Goal: Navigation & Orientation: Find specific page/section

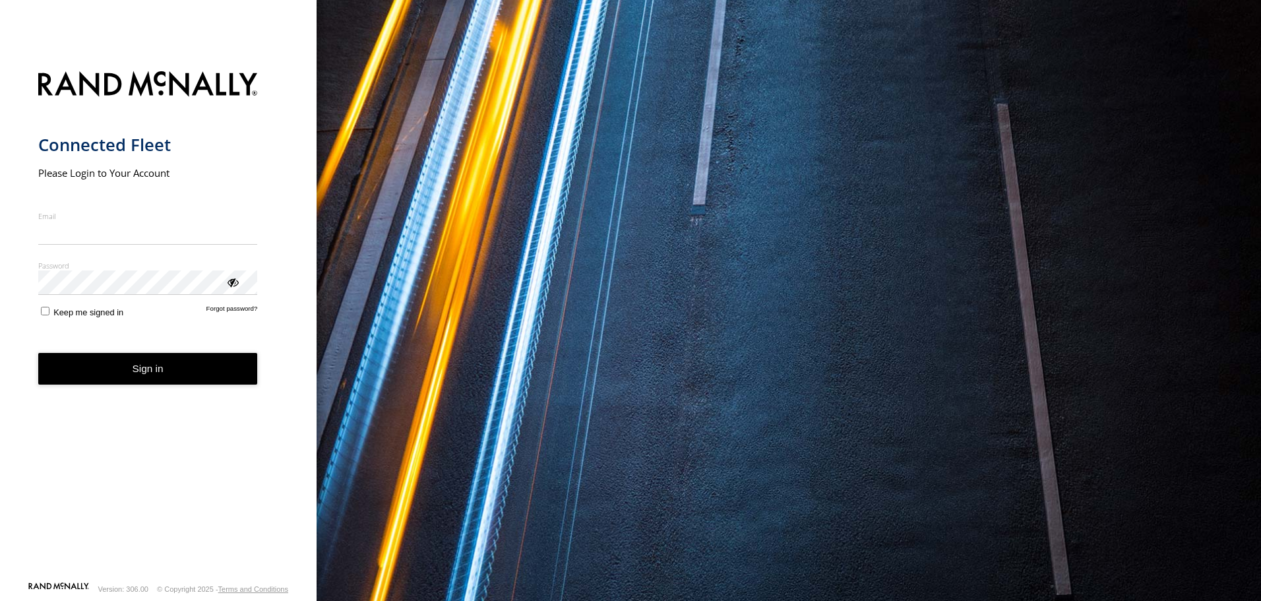
type input "**********"
click at [160, 390] on form "**********" at bounding box center [158, 322] width 241 height 518
click at [160, 371] on button "Sign in" at bounding box center [148, 369] width 220 height 32
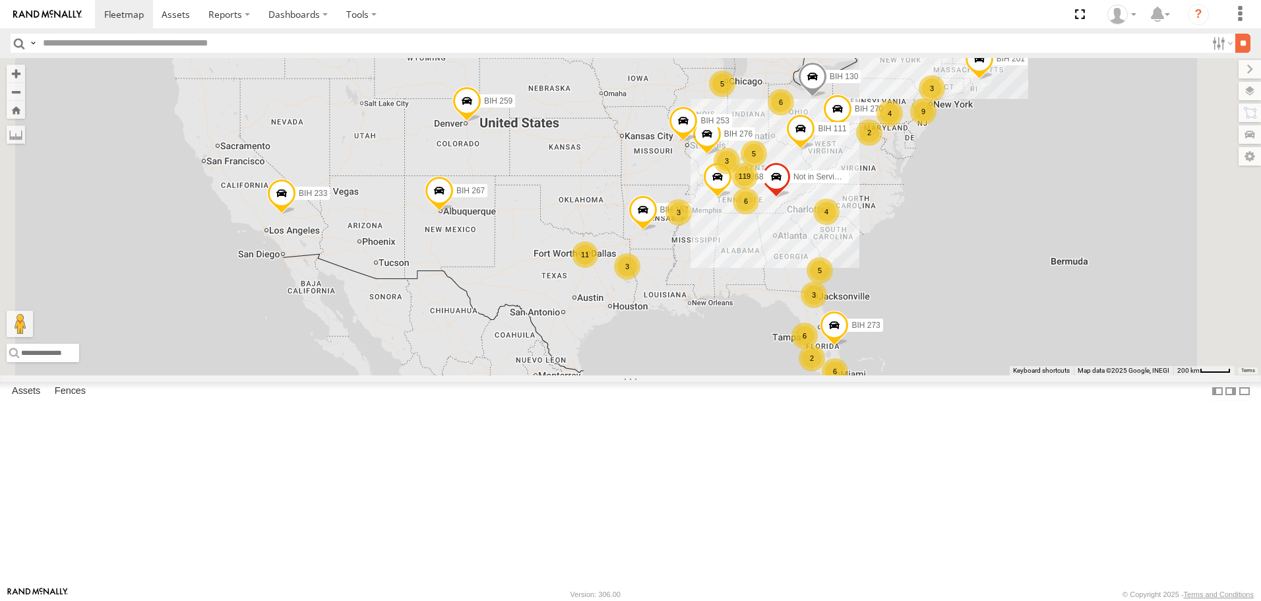
click at [1236, 47] on input "**" at bounding box center [1242, 43] width 15 height 19
click at [0, 0] on span "Asset" at bounding box center [0, 0] width 0 height 0
click at [0, 0] on span at bounding box center [0, 0] width 0 height 0
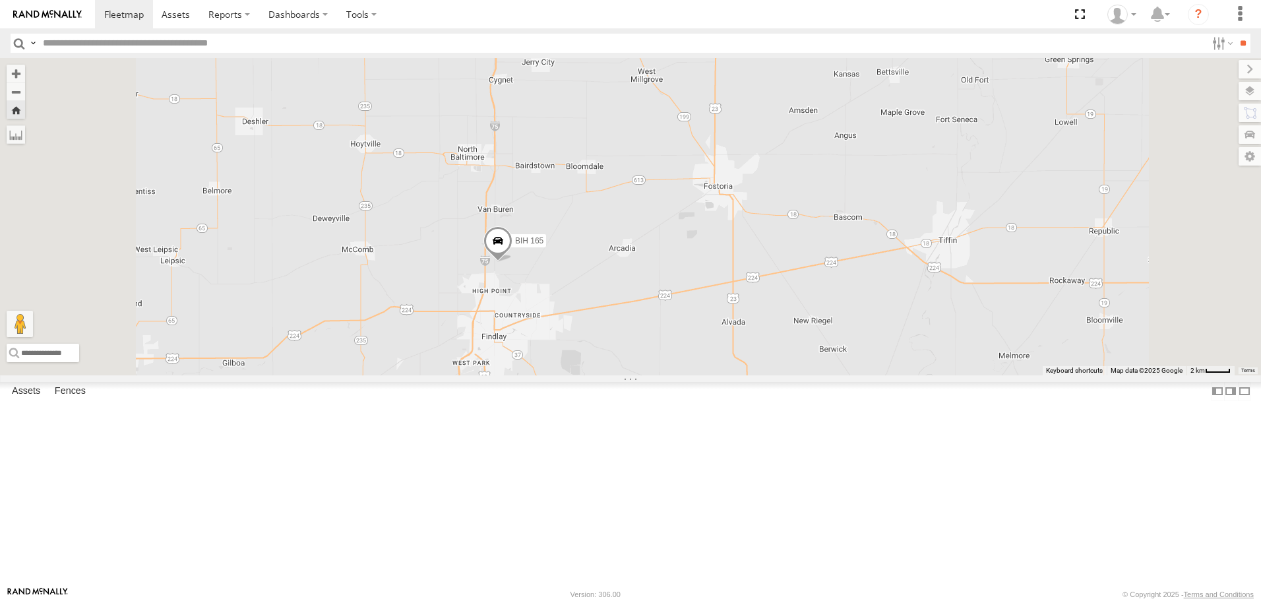
scroll to position [5340, 0]
click at [0, 0] on span at bounding box center [0, 0] width 0 height 0
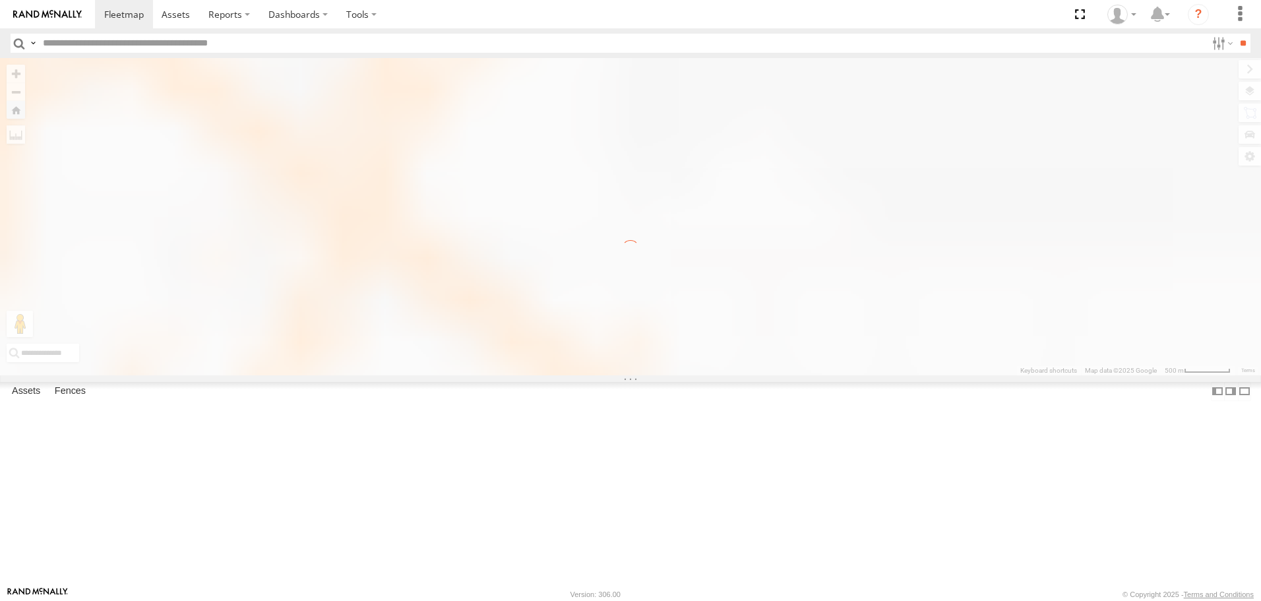
scroll to position [0, 0]
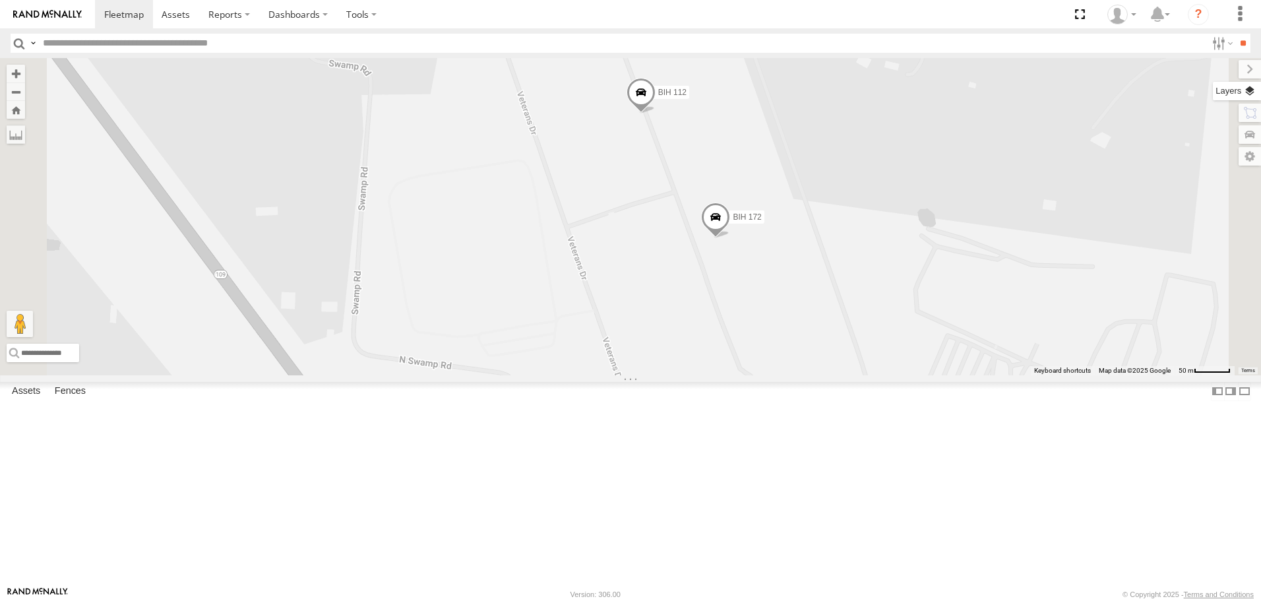
click at [1253, 93] on label at bounding box center [1236, 91] width 48 height 18
click at [0, 0] on span "Basemaps" at bounding box center [0, 0] width 0 height 0
click at [0, 0] on span "Satellite" at bounding box center [0, 0] width 0 height 0
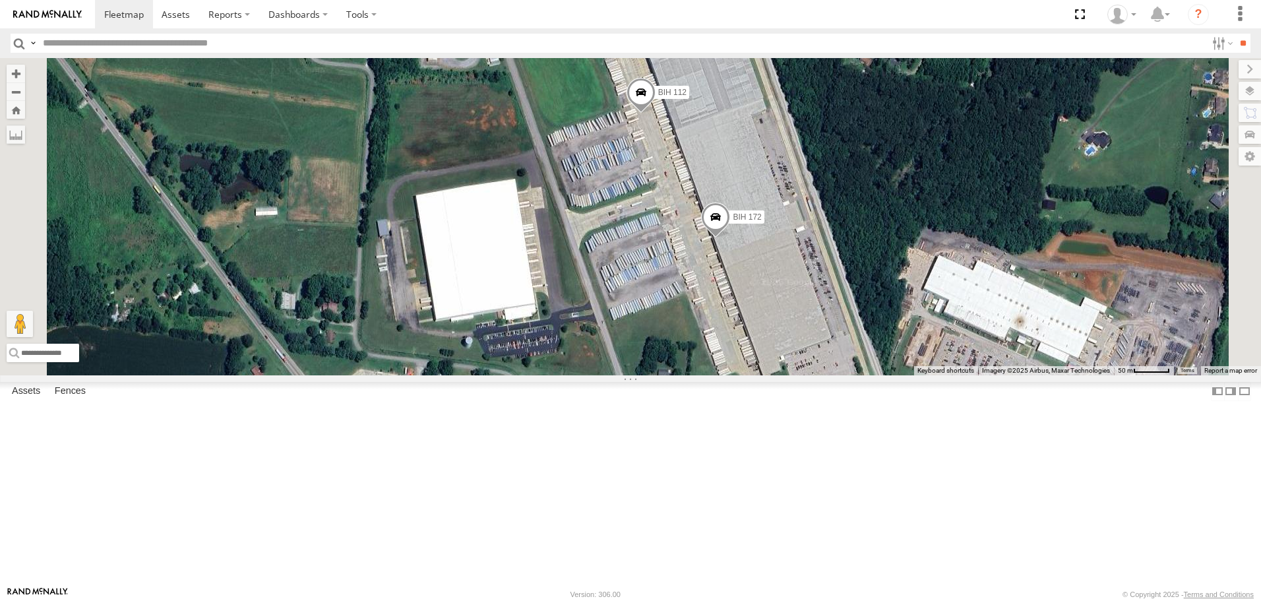
click at [730, 238] on span at bounding box center [715, 220] width 29 height 36
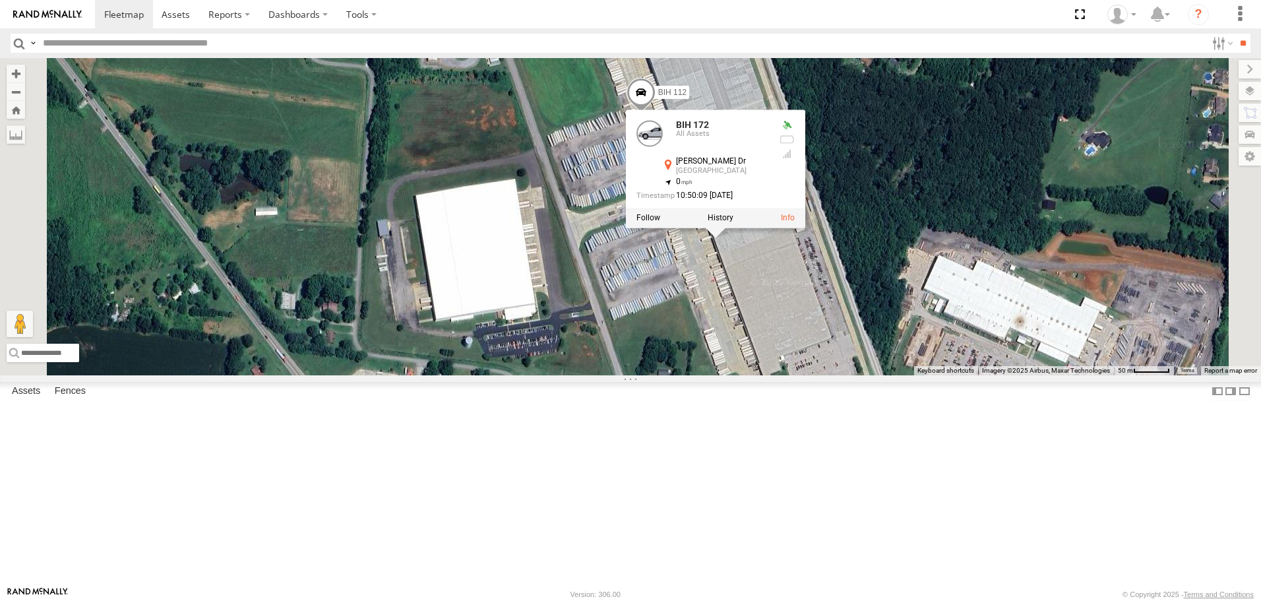
click at [655, 113] on span at bounding box center [640, 96] width 29 height 36
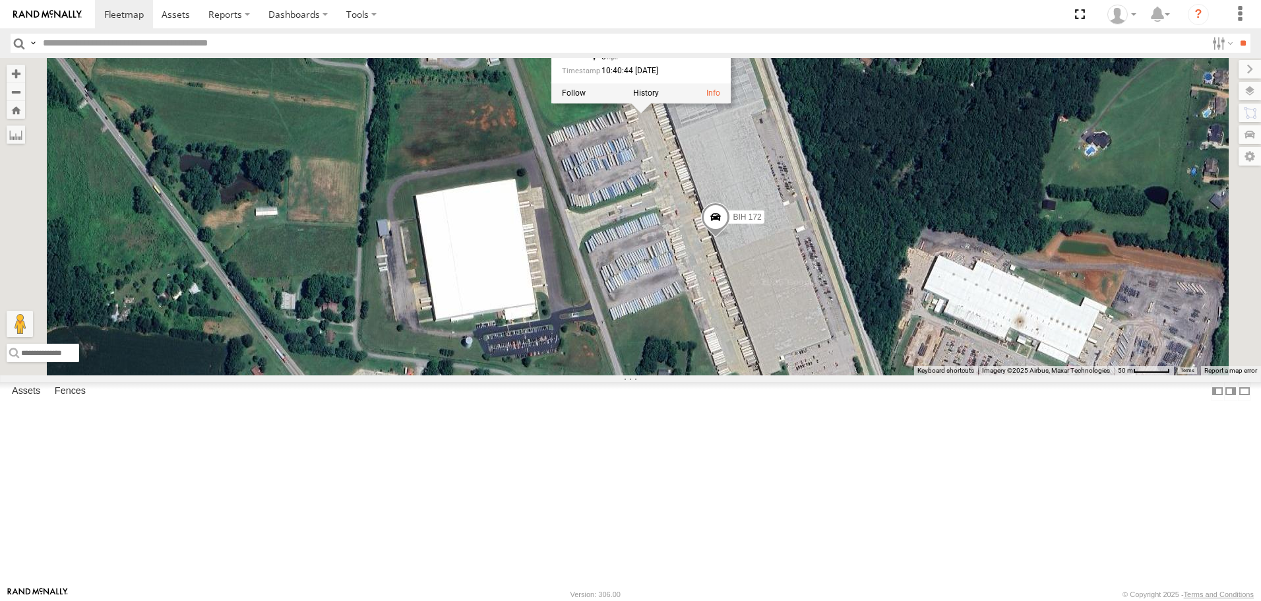
click at [730, 238] on span at bounding box center [715, 220] width 29 height 36
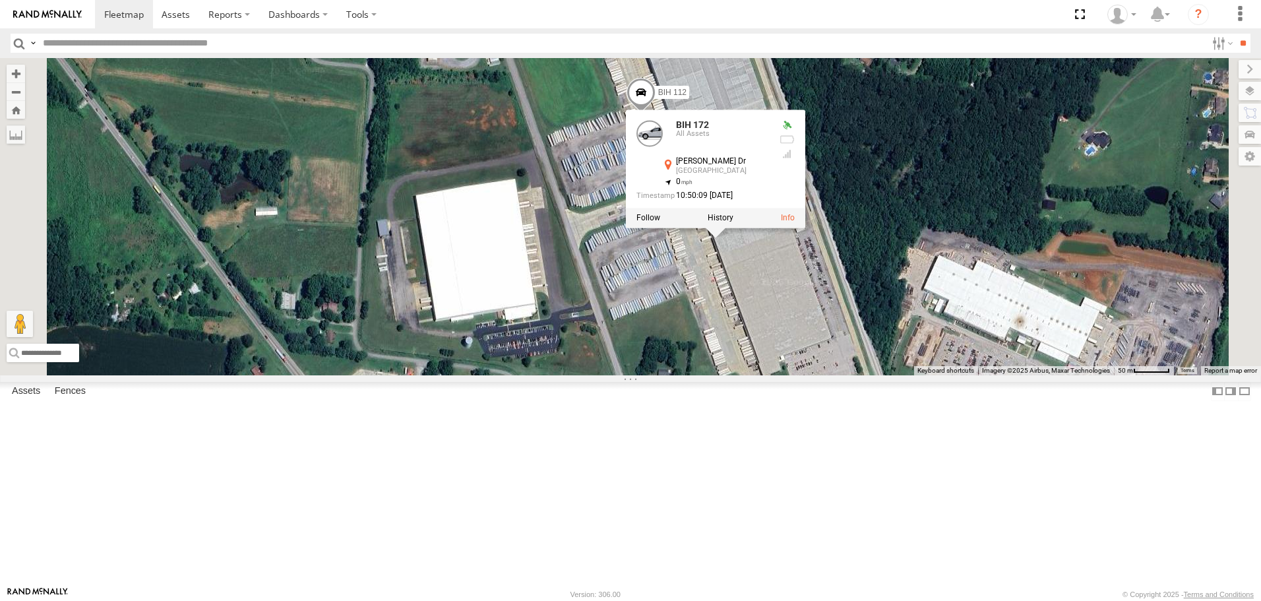
click at [0, 0] on span "Roadmap" at bounding box center [0, 0] width 0 height 0
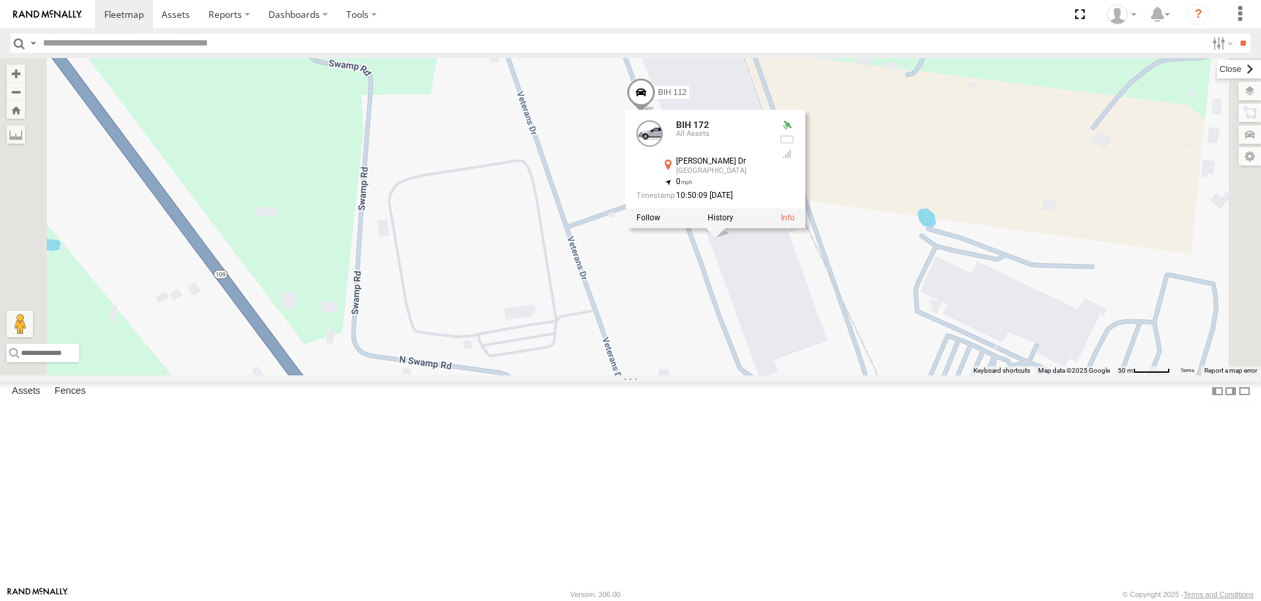
click at [1216, 73] on label at bounding box center [1238, 69] width 44 height 18
click at [645, 200] on div "BIH 276 BIH 267 BIH 253 Not in Service BIH57 BIH 270 BIH 259 BIH 261 BIH 273 BI…" at bounding box center [630, 216] width 1261 height 316
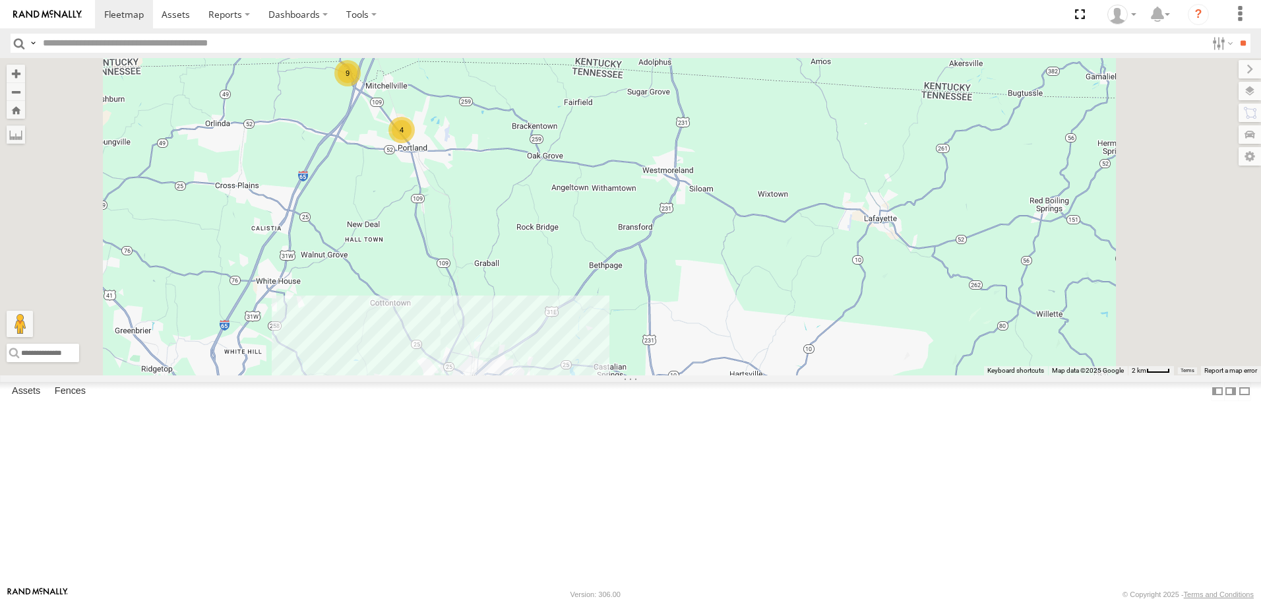
drag, startPoint x: 665, startPoint y: 448, endPoint x: 703, endPoint y: 230, distance: 220.9
click at [694, 273] on div "BIH 276 BIH 267 BIH 253 Not in Service BIH57 BIH 270 BIH 259 BIH 261 BIH 273 BI…" at bounding box center [630, 216] width 1261 height 316
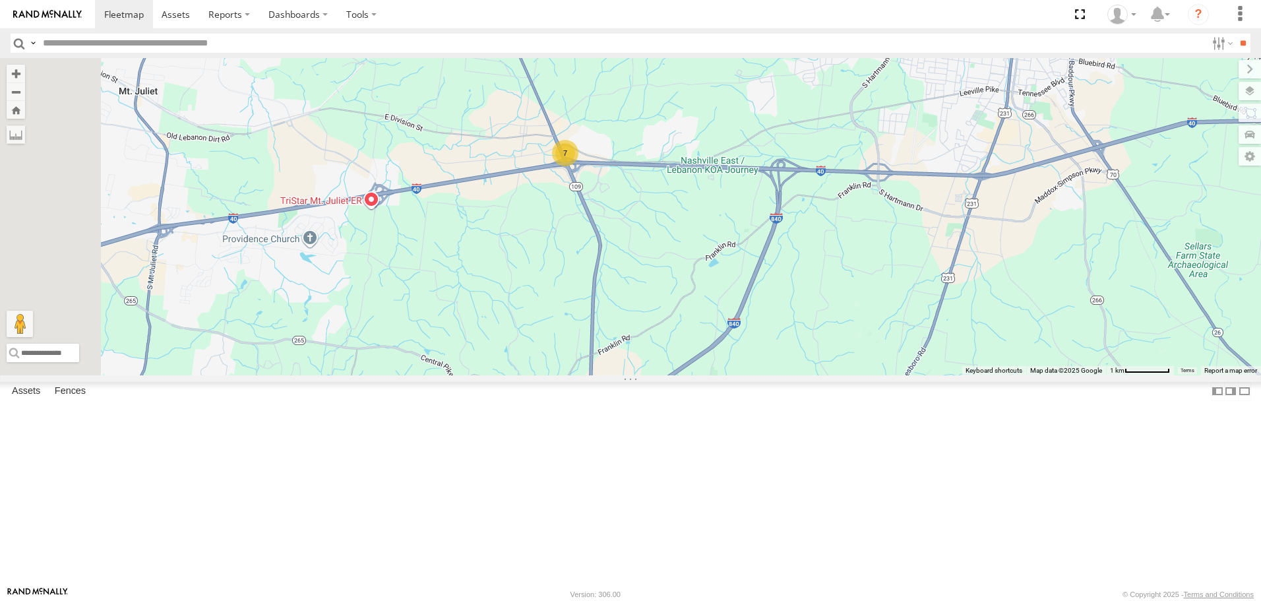
drag, startPoint x: 598, startPoint y: 381, endPoint x: 671, endPoint y: 342, distance: 83.2
click at [665, 344] on div "BIH 276 BIH 267 BIH 253 Not in Service BIH57 BIH 270 BIH 259 BIH 261 BIH 273 BI…" at bounding box center [630, 216] width 1261 height 316
